Goal: Book appointment/travel/reservation

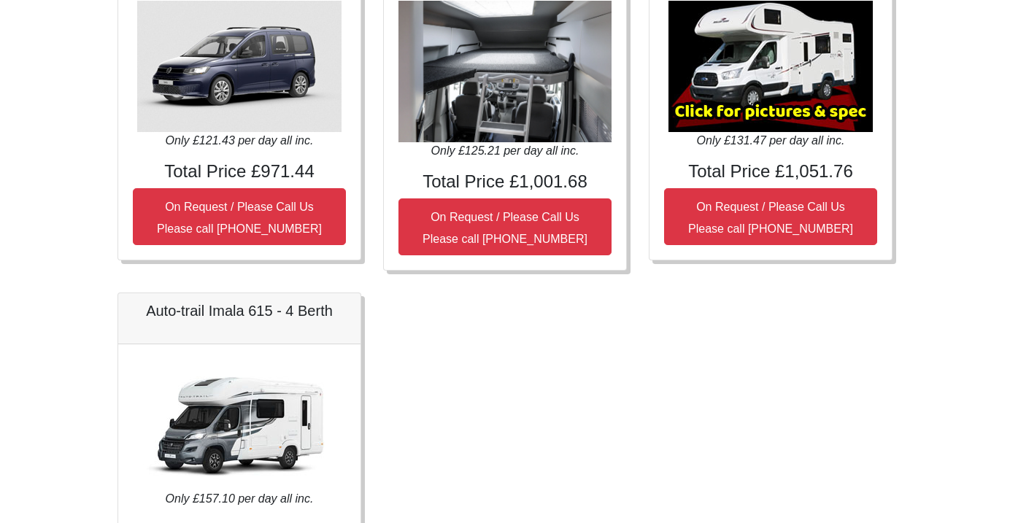
scroll to position [655, 0]
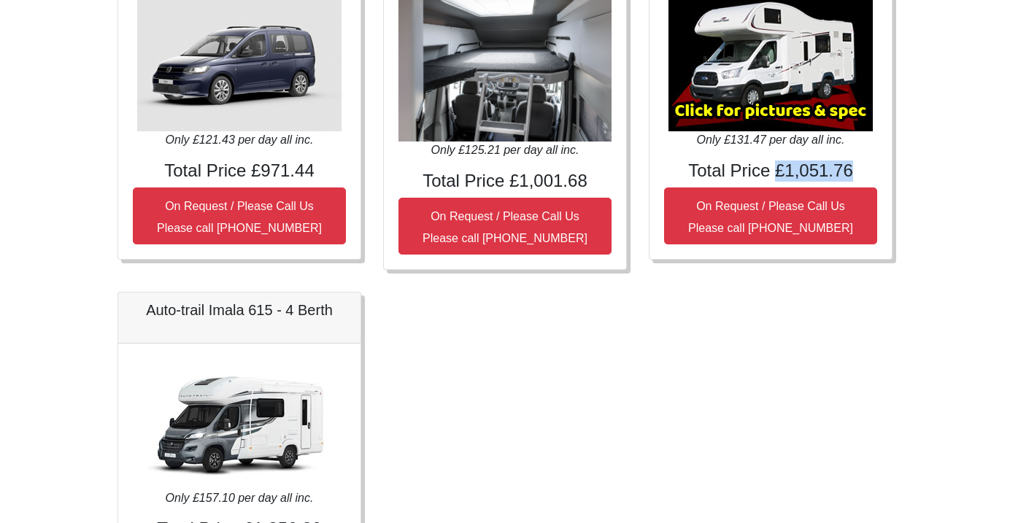
drag, startPoint x: 778, startPoint y: 169, endPoint x: 875, endPoint y: 169, distance: 97.1
click at [875, 169] on h4 "Total Price £1,051.76" at bounding box center [770, 171] width 213 height 21
click at [714, 275] on div "Fiat 500 3DR Manual Only £26.43 per day all inc. Total Price £211.44 On Request…" at bounding box center [505, 112] width 797 height 1055
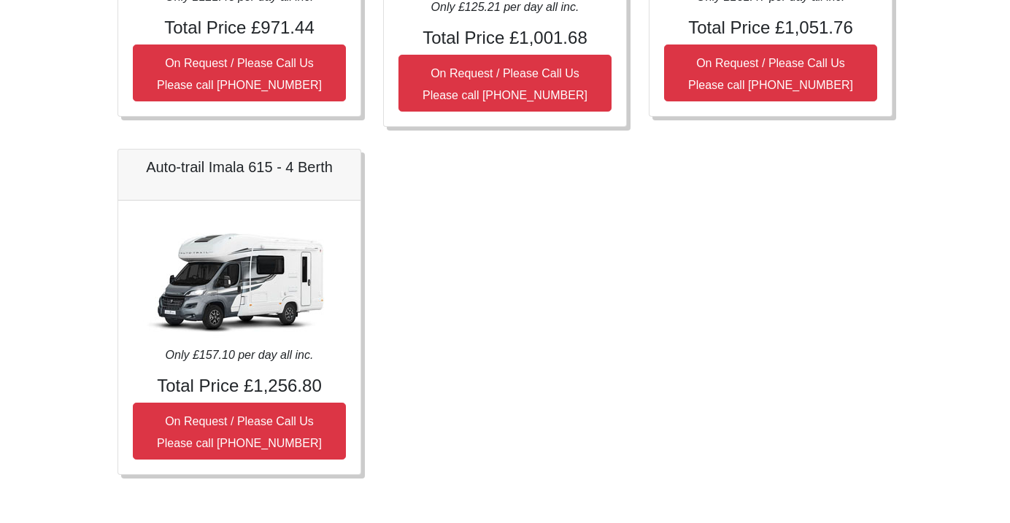
scroll to position [807, 0]
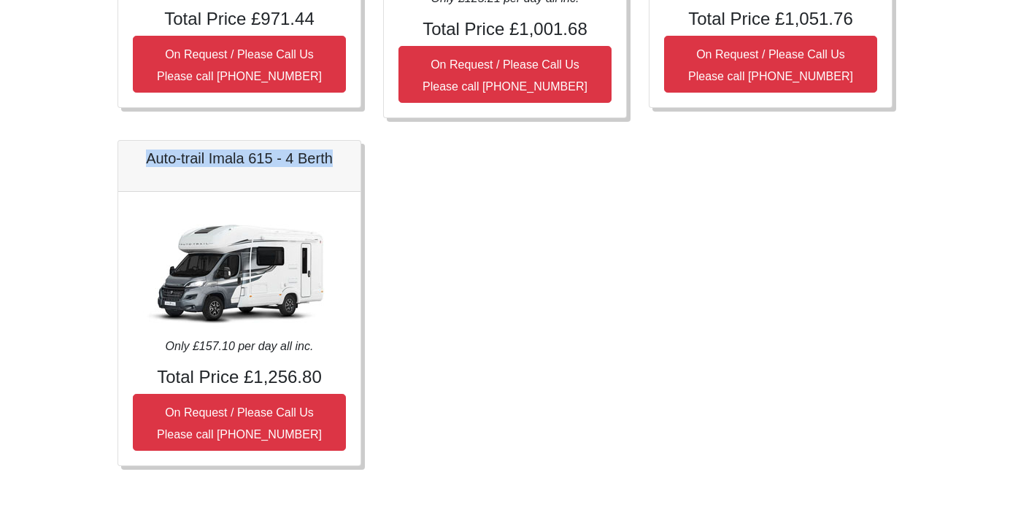
drag, startPoint x: 143, startPoint y: 155, endPoint x: 372, endPoint y: 179, distance: 229.8
click at [372, 179] on div "Auto-trail Imala 615 - 4 Berth Only £157.10 per day all inc. Total Price £1,256…" at bounding box center [240, 303] width 266 height 326
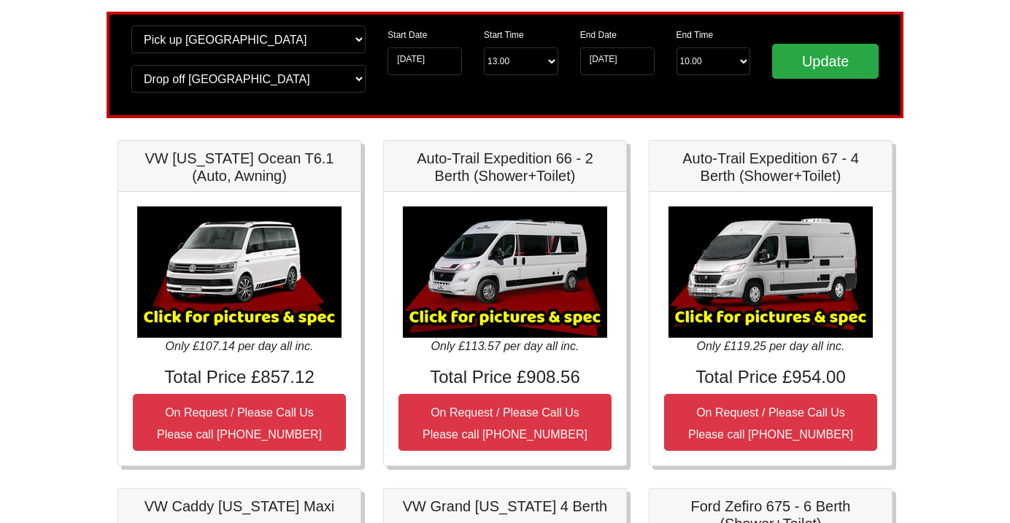
scroll to position [0, 0]
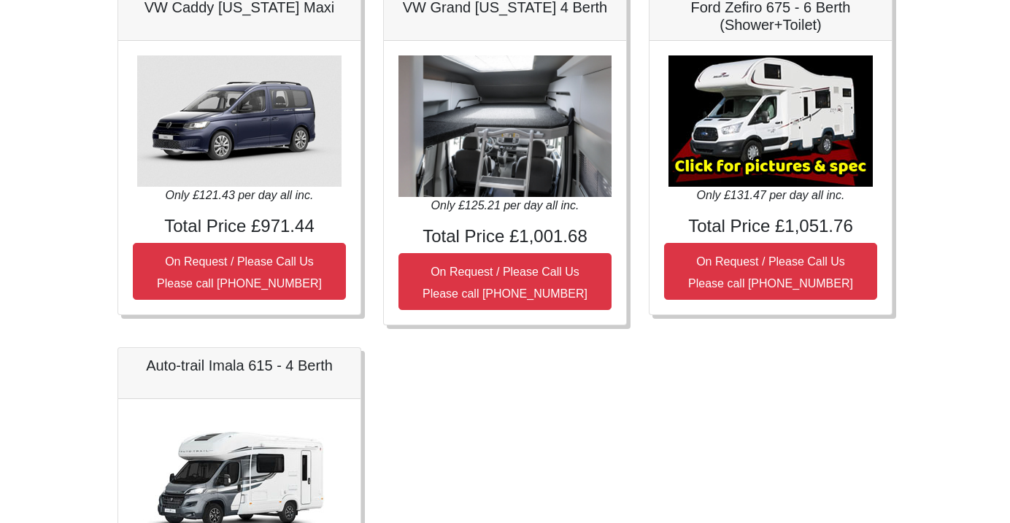
scroll to position [564, 0]
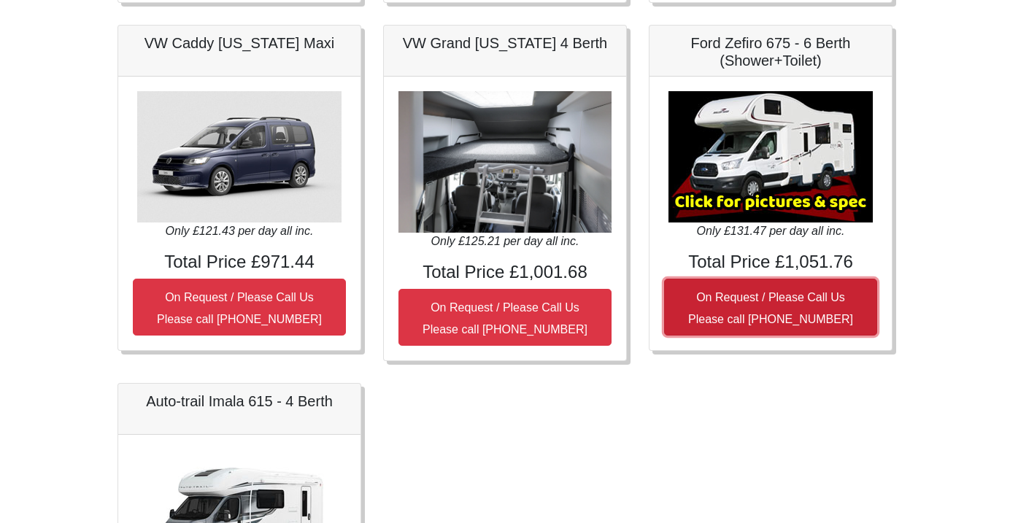
click at [744, 311] on button "On Request / Please Call Us Please call [PHONE_NUMBER]" at bounding box center [770, 307] width 213 height 57
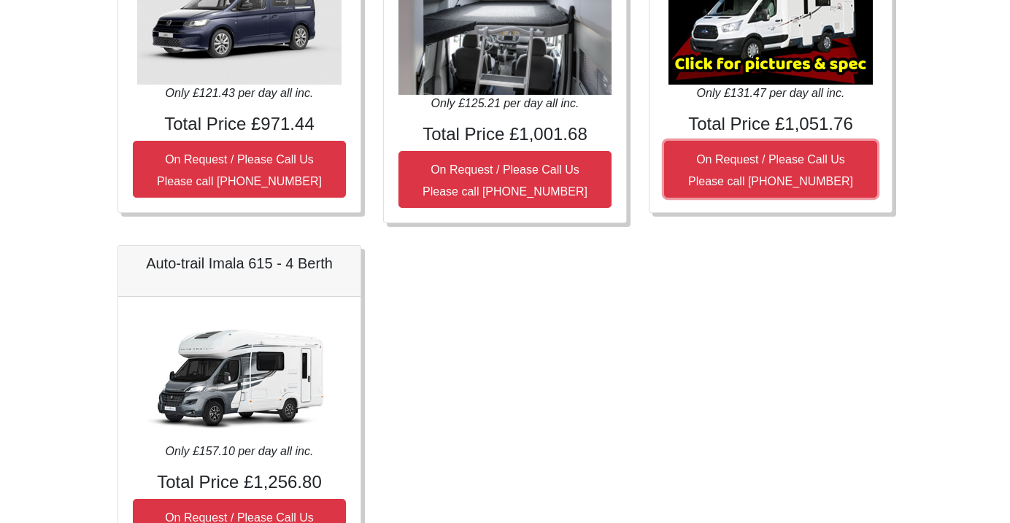
scroll to position [807, 0]
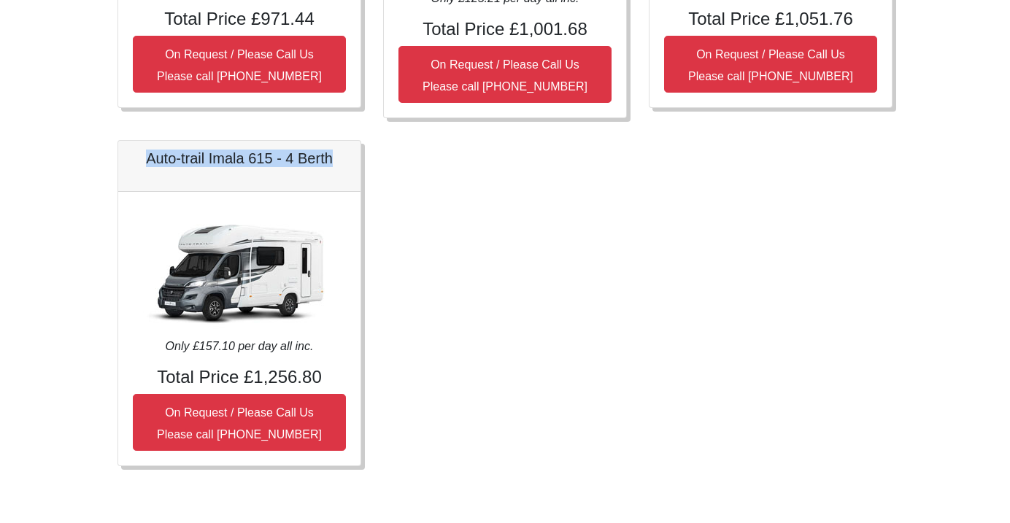
drag, startPoint x: 145, startPoint y: 157, endPoint x: 328, endPoint y: 189, distance: 186.1
click at [328, 189] on div "Auto-trail Imala 615 - 4 Berth" at bounding box center [239, 166] width 242 height 51
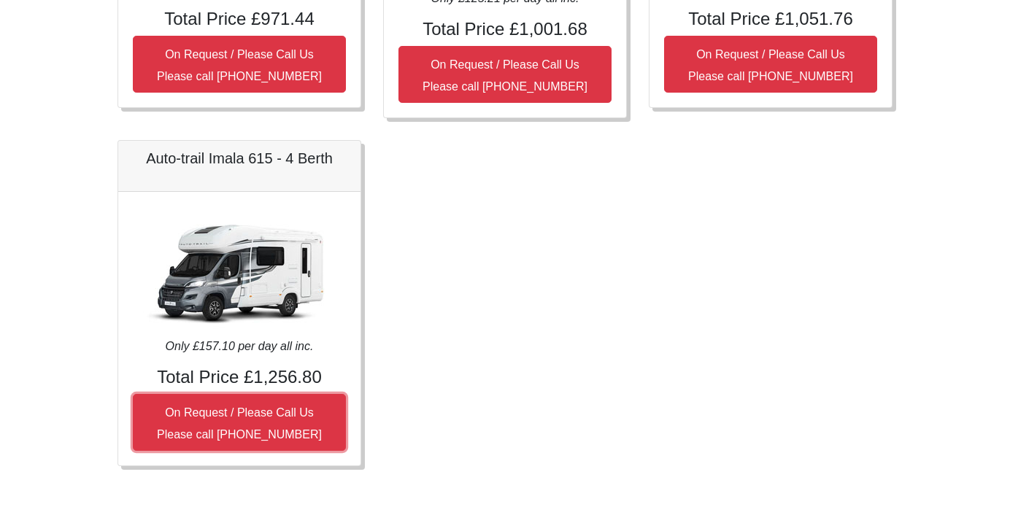
drag, startPoint x: 177, startPoint y: 405, endPoint x: 404, endPoint y: 428, distance: 228.9
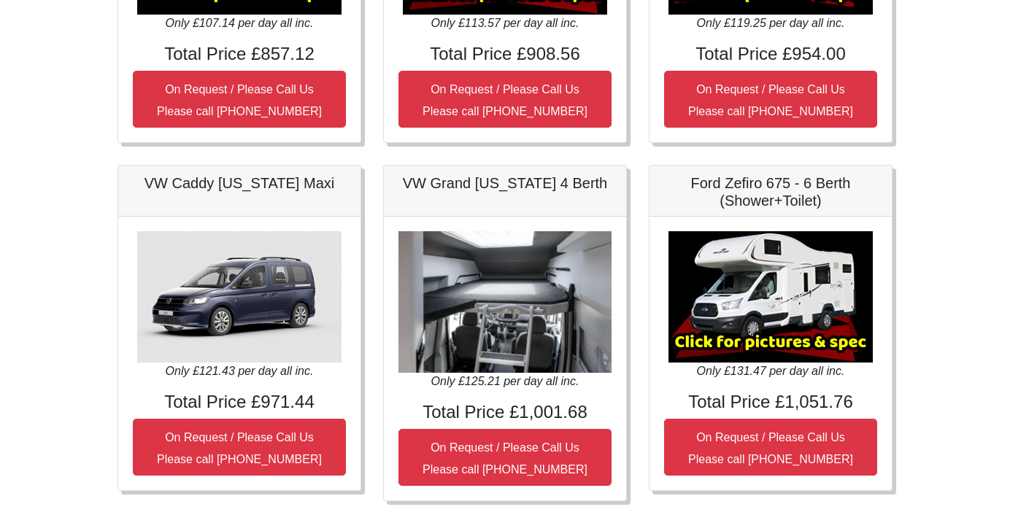
scroll to position [335, 0]
